Goal: Task Accomplishment & Management: Manage account settings

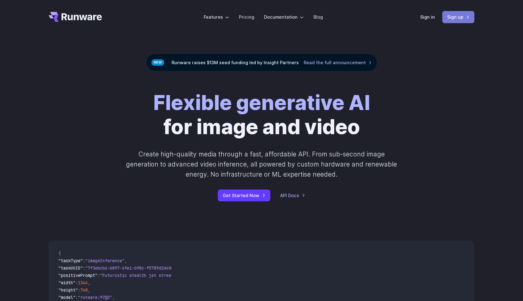
click at [463, 21] on link "Sign up" at bounding box center [459, 17] width 32 height 12
click at [424, 19] on link "Sign in" at bounding box center [428, 16] width 15 height 7
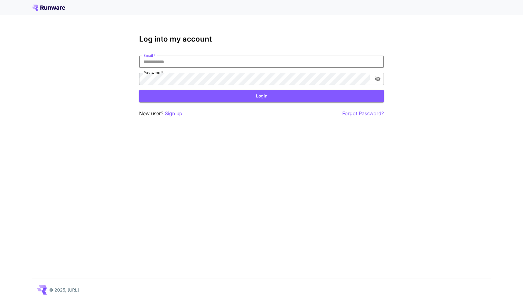
click at [310, 58] on input "Email   *" at bounding box center [261, 62] width 245 height 12
click at [297, 64] on input "Email   *" at bounding box center [261, 62] width 245 height 12
click at [296, 65] on input "Email   *" at bounding box center [261, 62] width 245 height 12
